Goal: Task Accomplishment & Management: Complete application form

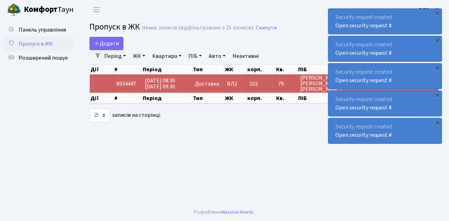
select select "25"
click at [48, 43] on span "Пропуск в ЖК" at bounding box center [36, 44] width 34 height 8
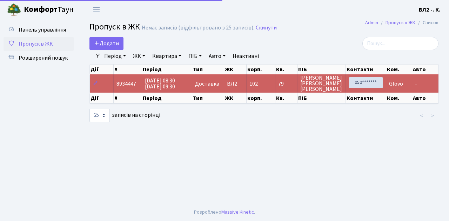
select select "25"
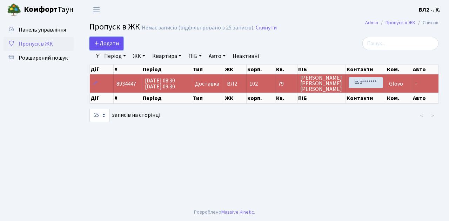
click at [108, 46] on span "Додати" at bounding box center [106, 44] width 25 height 8
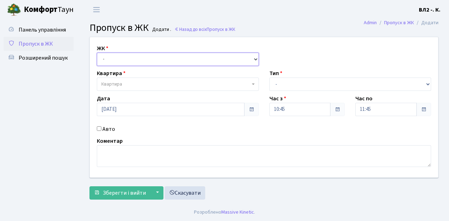
click at [121, 60] on select "- [STREET_ADDRESS][PERSON_NAME]" at bounding box center [178, 59] width 162 height 13
select select "317"
click at [97, 53] on select "- [STREET_ADDRESS][PERSON_NAME]" at bounding box center [178, 59] width 162 height 13
select select
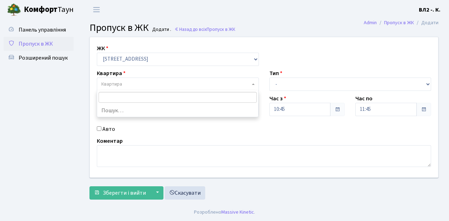
click at [130, 83] on span "Квартира" at bounding box center [175, 84] width 149 height 7
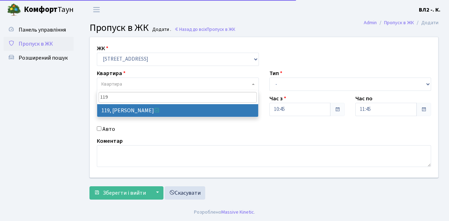
type input "119"
select select "38293"
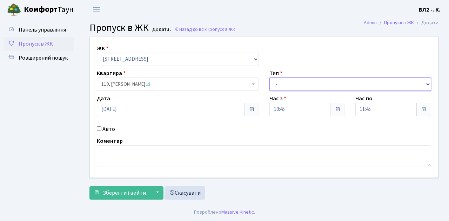
click at [291, 86] on select "- Доставка Таксі Гості Сервіс" at bounding box center [351, 84] width 162 height 13
select select "1"
click at [270, 78] on select "- Доставка Таксі Гості Сервіс" at bounding box center [351, 84] width 162 height 13
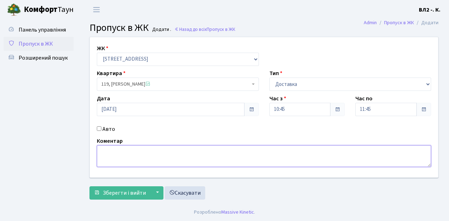
click at [120, 156] on textarea at bounding box center [264, 156] width 335 height 22
type textarea "Glovo"
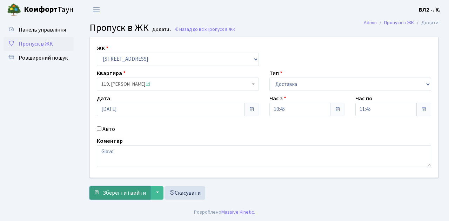
click at [130, 190] on span "Зберегти і вийти" at bounding box center [124, 193] width 43 height 8
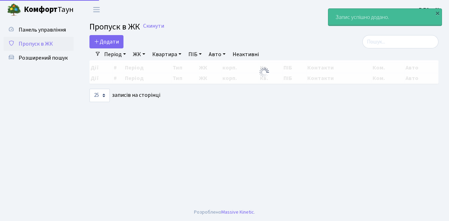
select select "25"
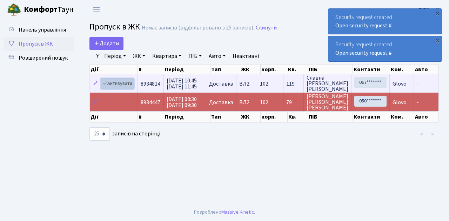
click at [119, 84] on link "Активувати" at bounding box center [117, 83] width 33 height 11
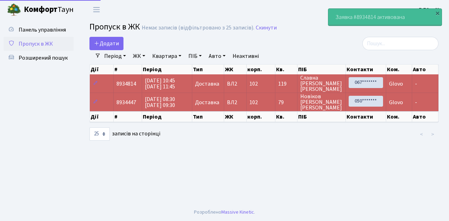
select select "25"
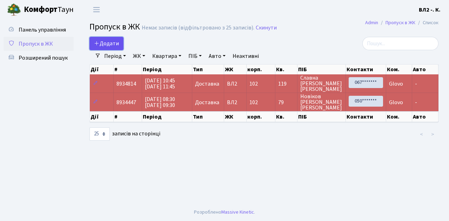
click at [109, 45] on span "Додати" at bounding box center [106, 44] width 25 height 8
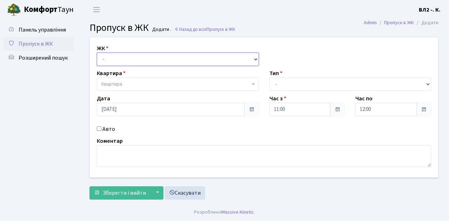
click at [113, 60] on select "- [STREET_ADDRESS][PERSON_NAME]" at bounding box center [178, 59] width 162 height 13
select select "317"
click at [97, 53] on select "- [STREET_ADDRESS][PERSON_NAME]" at bounding box center [178, 59] width 162 height 13
select select
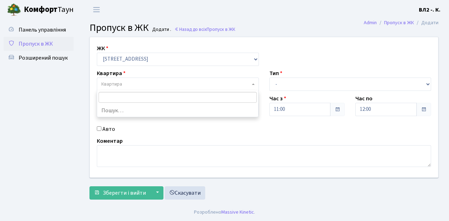
click at [127, 86] on span "Квартира" at bounding box center [175, 84] width 149 height 7
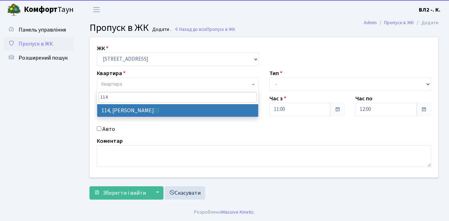
type input "114"
select select "38278"
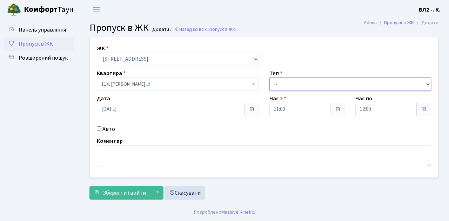
click at [302, 84] on select "- Доставка Таксі Гості Сервіс" at bounding box center [351, 84] width 162 height 13
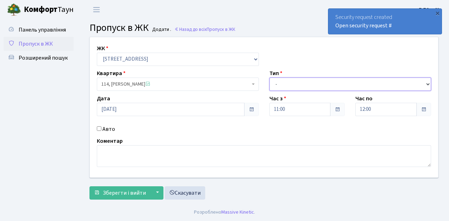
select select "1"
click at [270, 78] on select "- Доставка Таксі Гості Сервіс" at bounding box center [351, 84] width 162 height 13
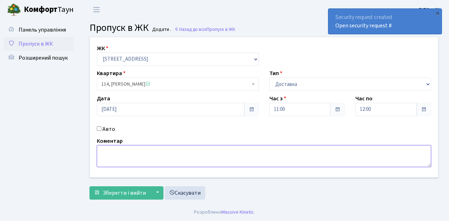
click at [126, 151] on textarea at bounding box center [264, 156] width 335 height 22
type textarea "Glovo"
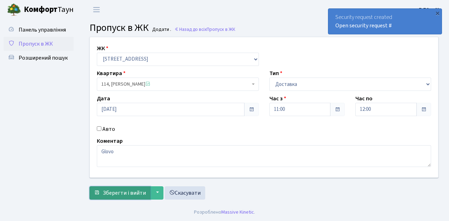
click at [130, 189] on span "Зберегти і вийти" at bounding box center [124, 193] width 43 height 8
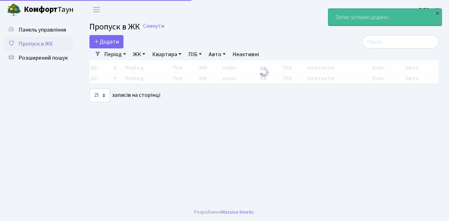
select select "25"
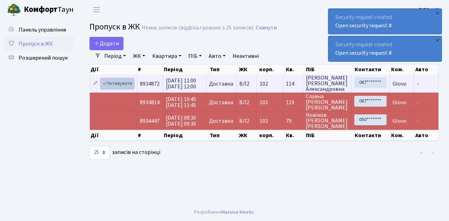
click at [126, 82] on link "Активувати" at bounding box center [117, 83] width 33 height 11
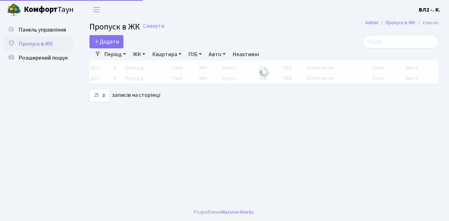
select select "25"
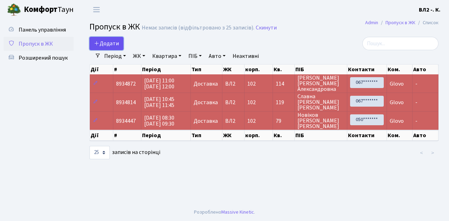
click at [113, 45] on span "Додати" at bounding box center [106, 44] width 25 height 8
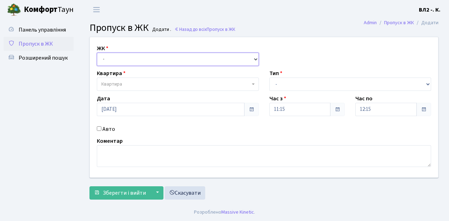
click at [122, 61] on select "- [STREET_ADDRESS][PERSON_NAME]" at bounding box center [178, 59] width 162 height 13
select select "317"
click at [97, 53] on select "- [STREET_ADDRESS][PERSON_NAME]" at bounding box center [178, 59] width 162 height 13
select select
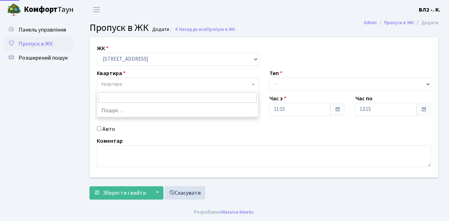
click at [136, 83] on span "Квартира" at bounding box center [175, 84] width 149 height 7
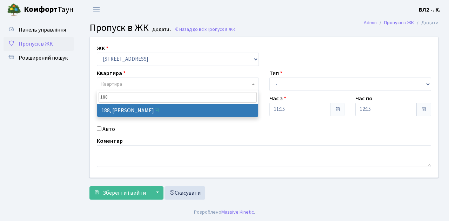
type input "188"
select select "40000"
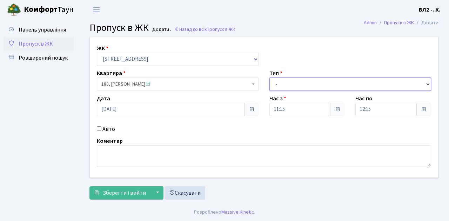
click at [281, 83] on select "- Доставка Таксі Гості Сервіс" at bounding box center [351, 84] width 162 height 13
select select "1"
click at [270, 78] on select "- Доставка Таксі Гості Сервіс" at bounding box center [351, 84] width 162 height 13
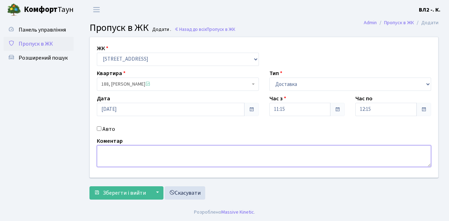
click at [108, 159] on textarea at bounding box center [264, 156] width 335 height 22
type textarea "Glovo"
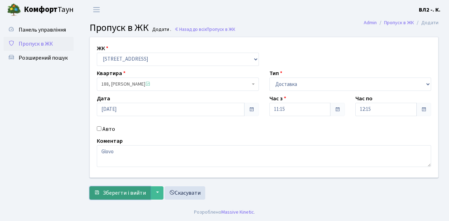
click at [128, 191] on span "Зберегти і вийти" at bounding box center [124, 193] width 43 height 8
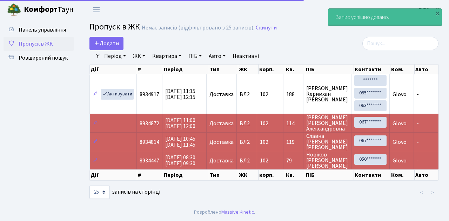
select select "25"
